Goal: Task Accomplishment & Management: Complete application form

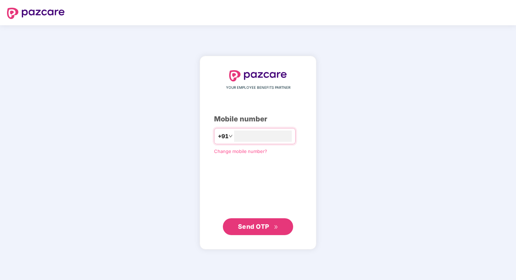
type input "**********"
click at [264, 227] on span "Send OTP" at bounding box center [253, 226] width 31 height 7
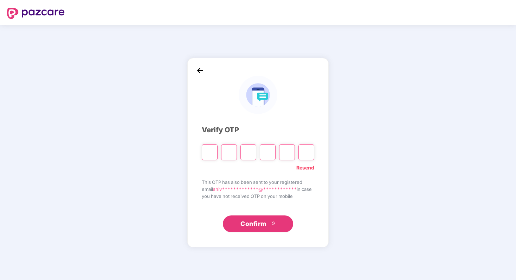
type input "*"
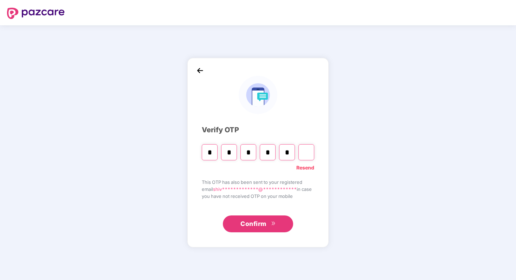
type input "*"
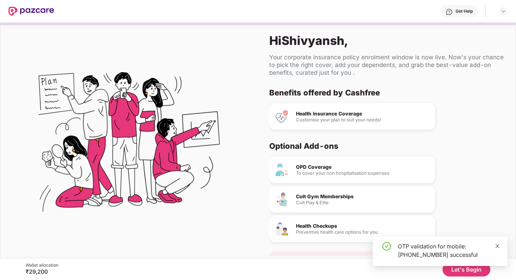
click at [497, 246] on icon "close" at bounding box center [497, 246] width 4 height 4
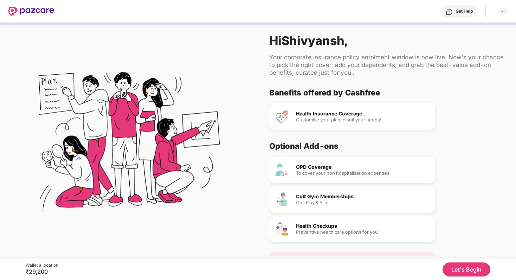
click at [463, 269] on button "Let's Begin" at bounding box center [466, 270] width 48 height 14
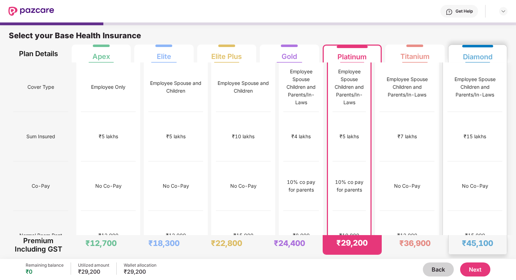
click at [466, 261] on div "No limit" at bounding box center [474, 286] width 55 height 50
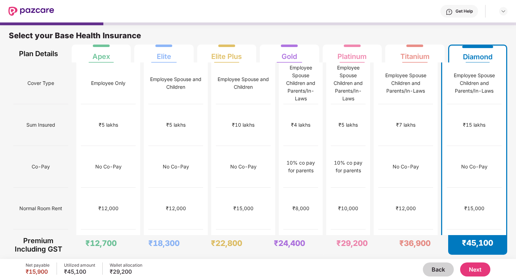
click at [471, 266] on button "Next" at bounding box center [475, 270] width 30 height 14
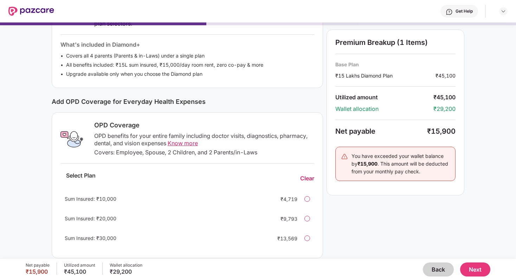
scroll to position [158, 0]
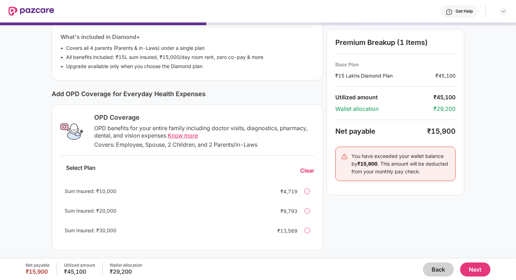
click at [183, 132] on span "Know more" at bounding box center [183, 135] width 30 height 7
click at [292, 193] on div "₹4,719" at bounding box center [283, 191] width 28 height 7
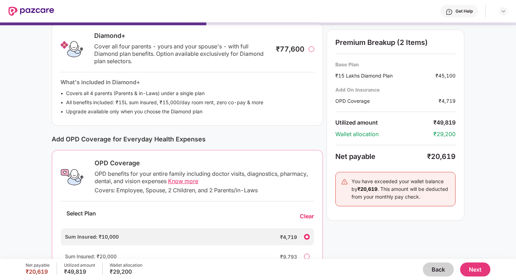
scroll to position [159, 0]
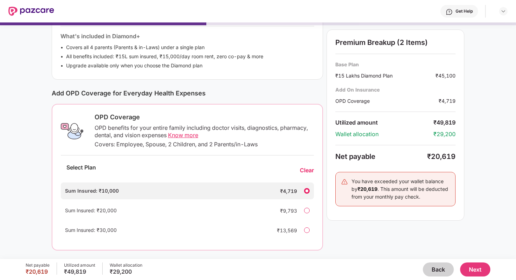
click at [308, 171] on div "Clear" at bounding box center [307, 170] width 14 height 7
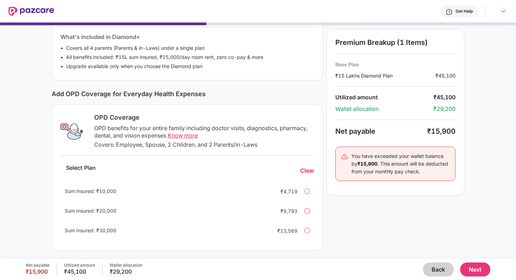
scroll to position [158, 0]
click at [474, 269] on button "Next" at bounding box center [475, 270] width 30 height 14
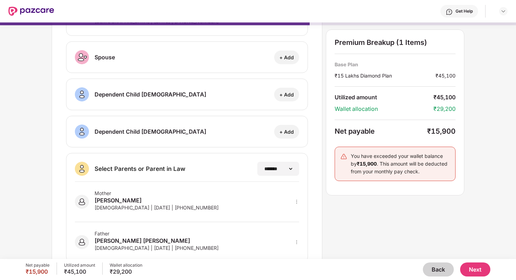
scroll to position [85, 0]
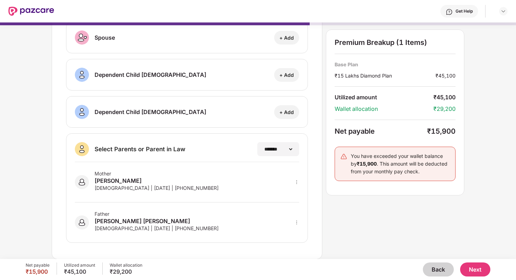
click at [138, 171] on div "Mother" at bounding box center [157, 174] width 124 height 6
click at [133, 182] on div "Nina Sinha" at bounding box center [157, 181] width 124 height 8
click at [295, 184] on icon "more" at bounding box center [296, 182] width 5 height 5
click at [385, 207] on div "**********" at bounding box center [258, 101] width 412 height 315
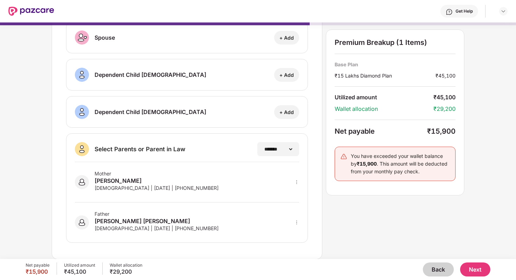
click at [476, 269] on button "Next" at bounding box center [475, 270] width 30 height 14
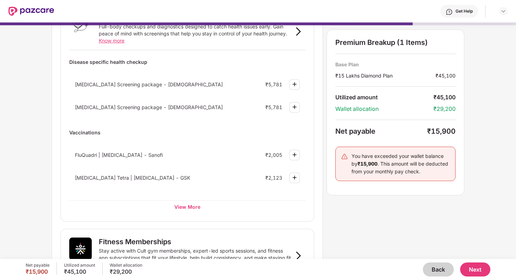
scroll to position [61, 0]
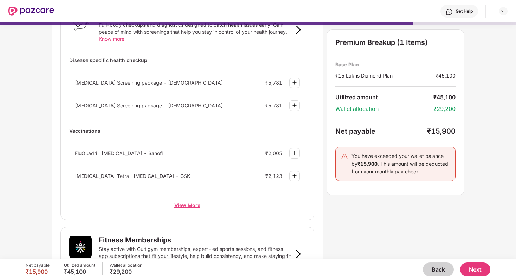
click at [200, 208] on div "View More" at bounding box center [187, 205] width 236 height 13
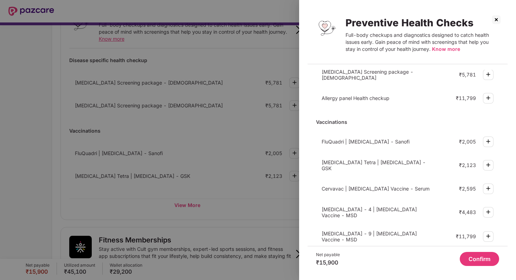
scroll to position [191, 0]
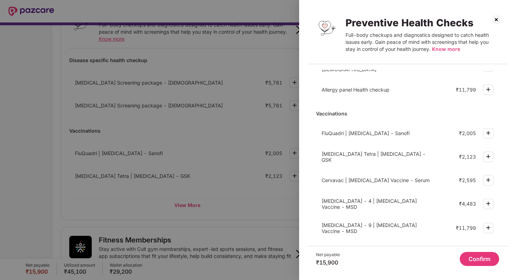
click at [271, 191] on div at bounding box center [258, 140] width 516 height 280
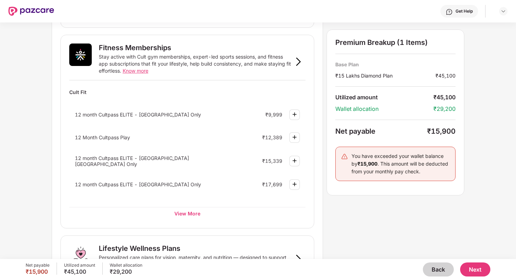
scroll to position [259, 0]
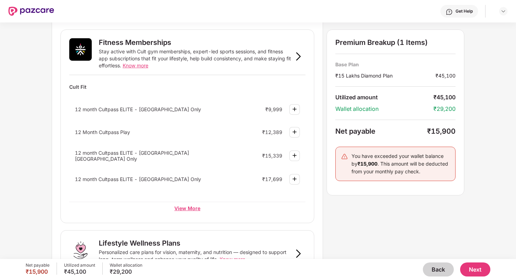
click at [196, 207] on div "View More" at bounding box center [187, 208] width 236 height 13
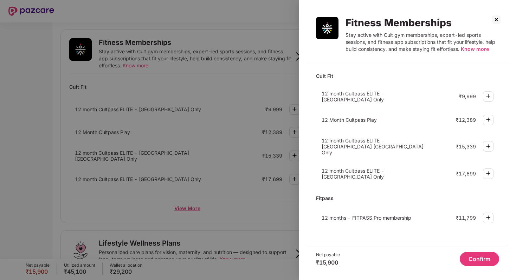
scroll to position [0, 0]
click at [496, 22] on img at bounding box center [495, 19] width 11 height 11
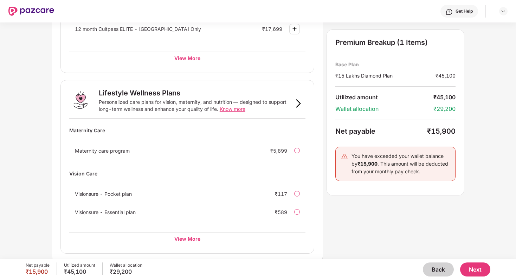
scroll to position [412, 0]
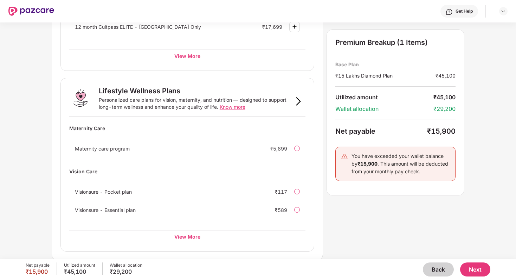
click at [477, 271] on button "Next" at bounding box center [475, 270] width 30 height 14
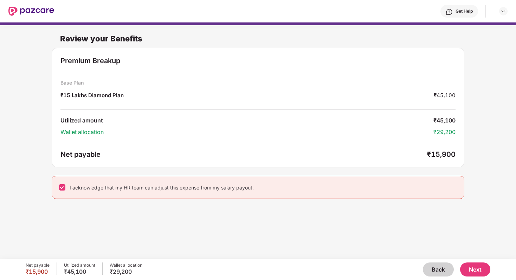
click at [478, 271] on button "Next" at bounding box center [475, 270] width 30 height 14
